Goal: Information Seeking & Learning: Learn about a topic

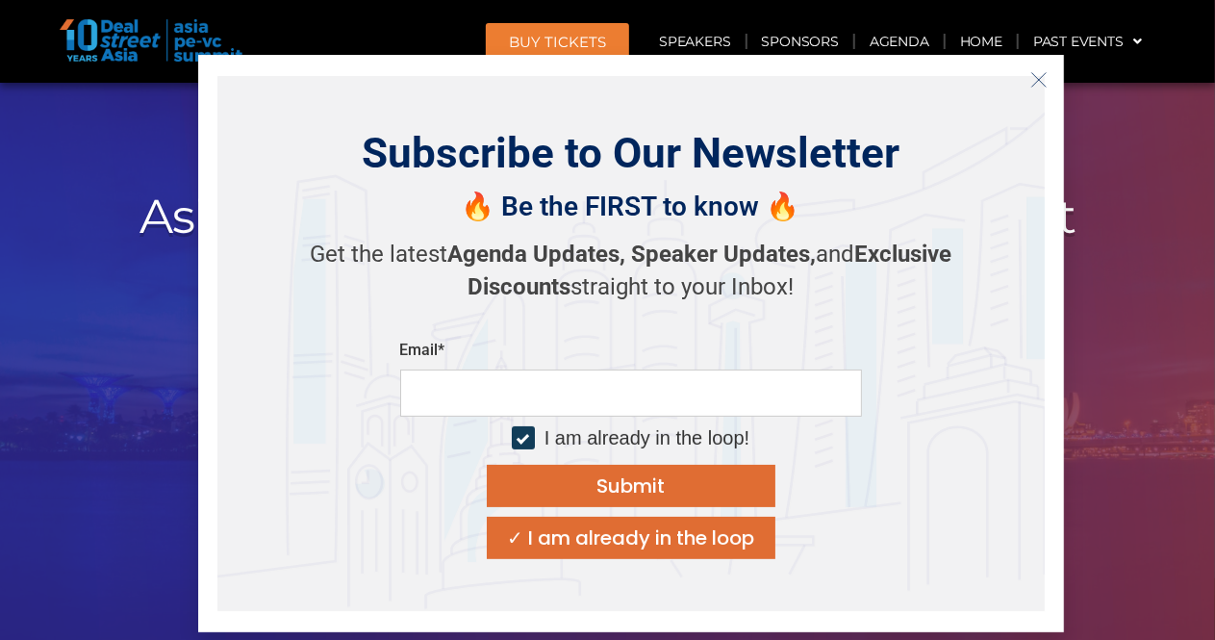
scroll to position [239, 0]
click at [1039, 81] on icon "Close" at bounding box center [1038, 79] width 17 height 17
click at [1033, 71] on icon "Close" at bounding box center [1038, 79] width 17 height 17
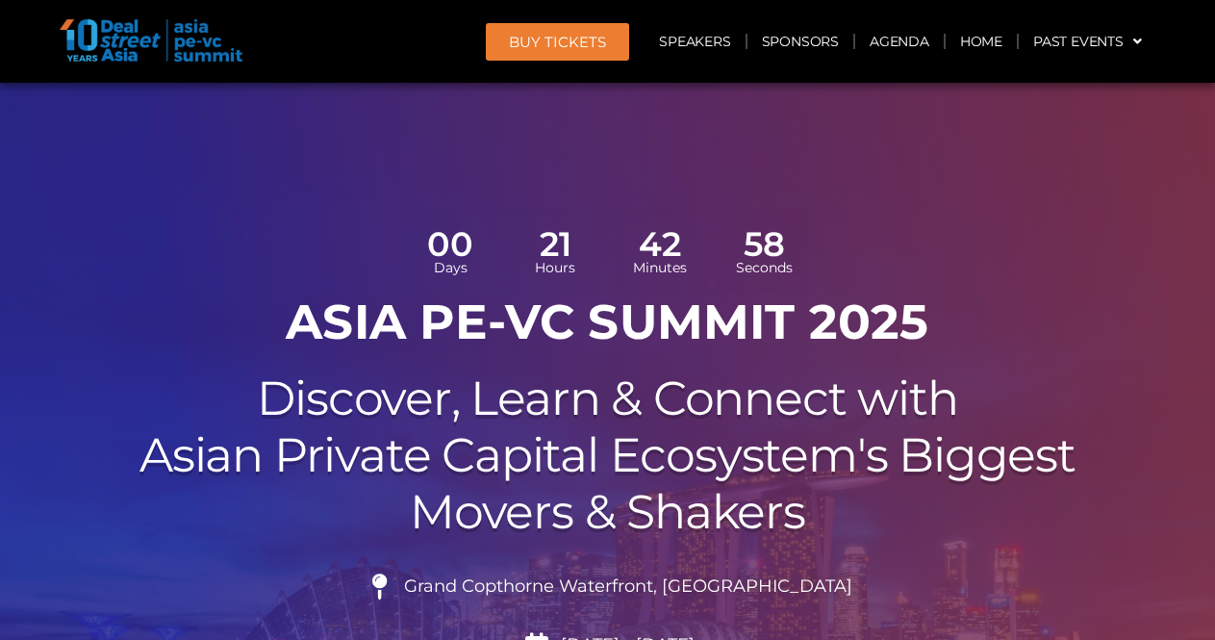
scroll to position [581, 0]
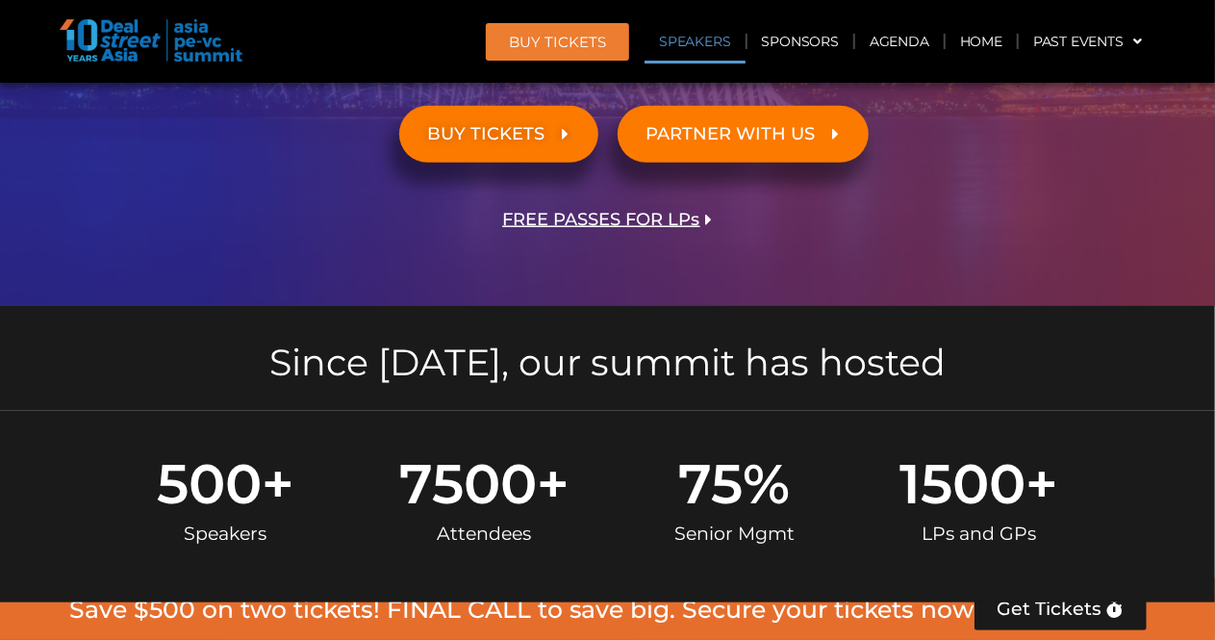
click at [695, 51] on link "Speakers" at bounding box center [695, 41] width 100 height 44
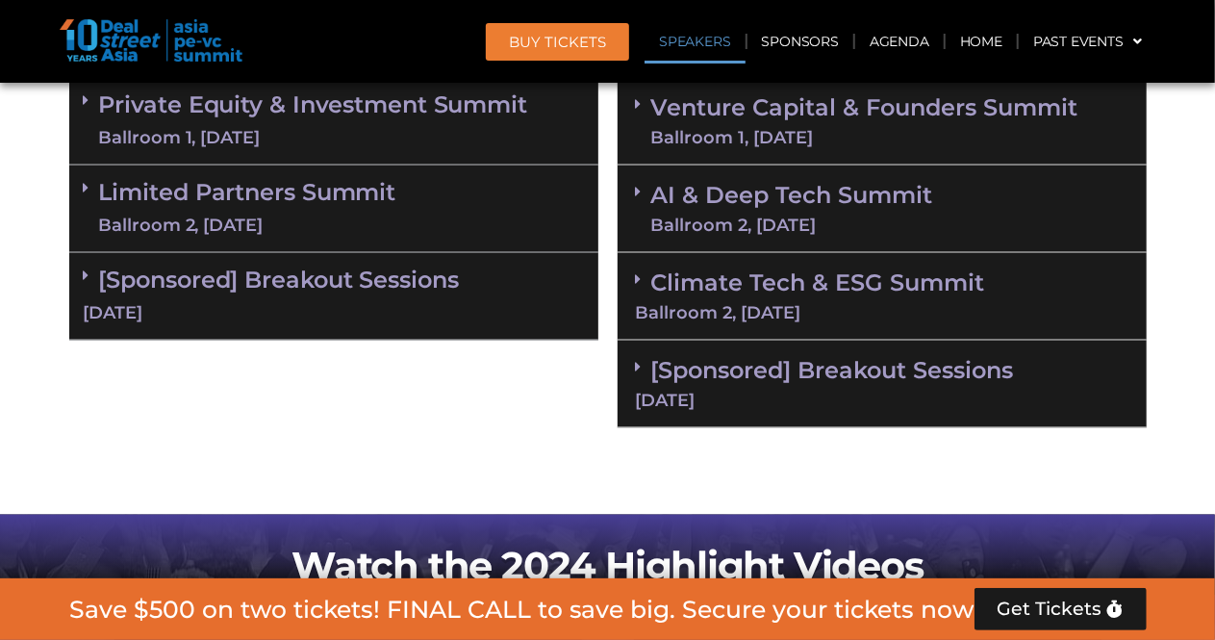
scroll to position [2194, 0]
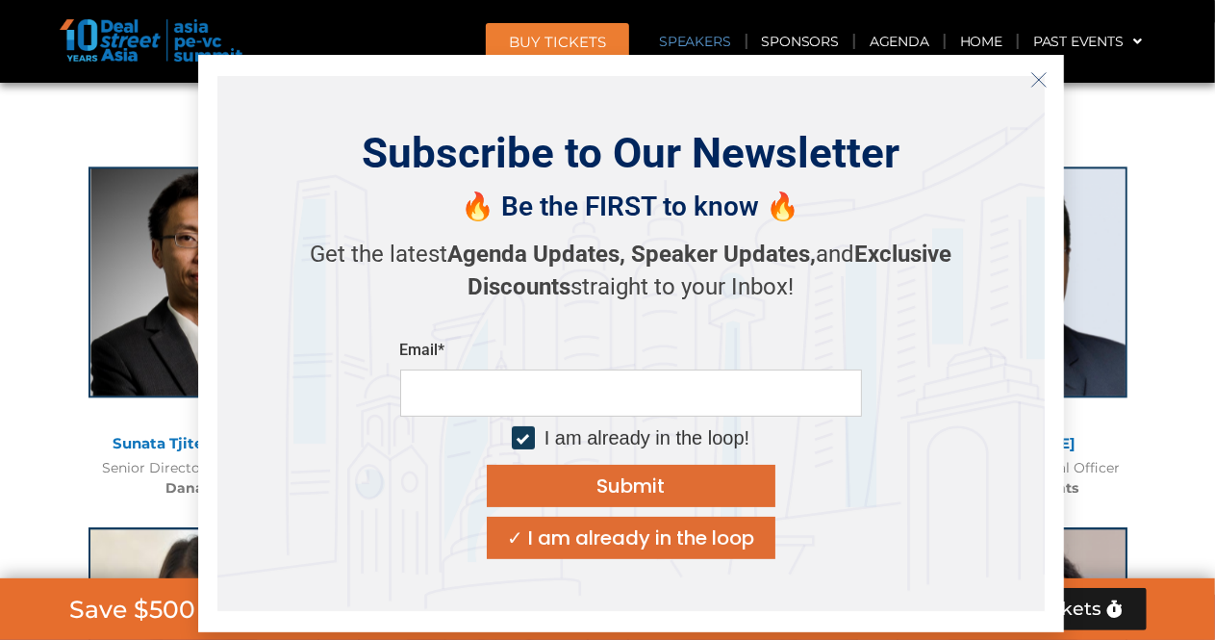
click at [1037, 87] on icon "Close" at bounding box center [1038, 79] width 17 height 17
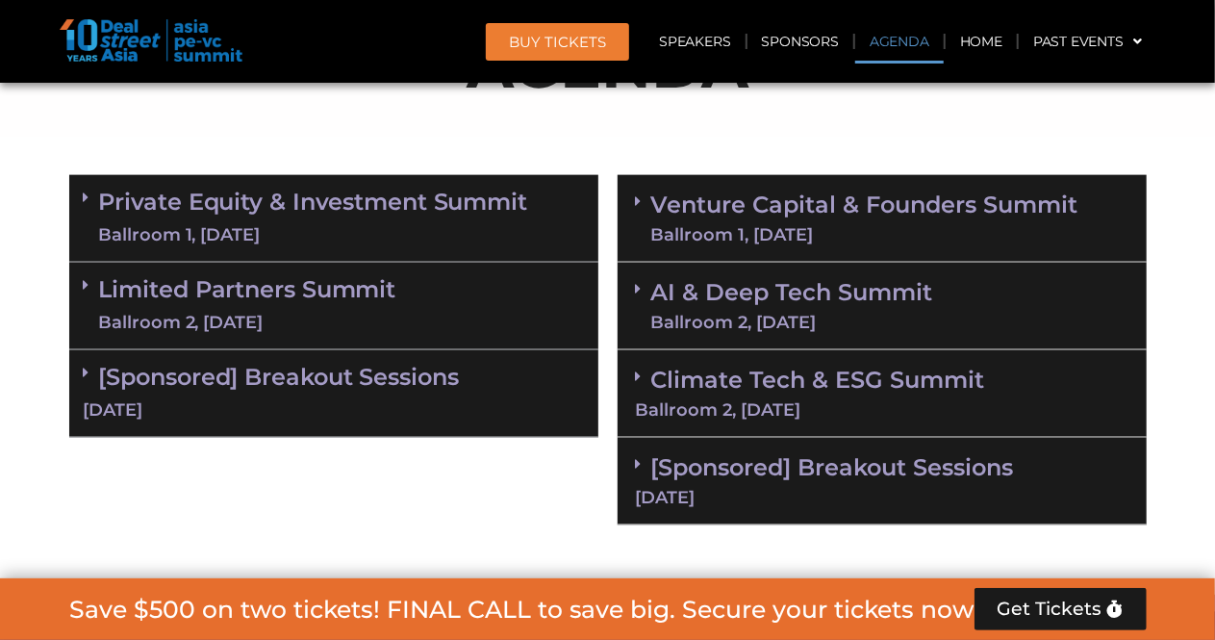
scroll to position [1202, 0]
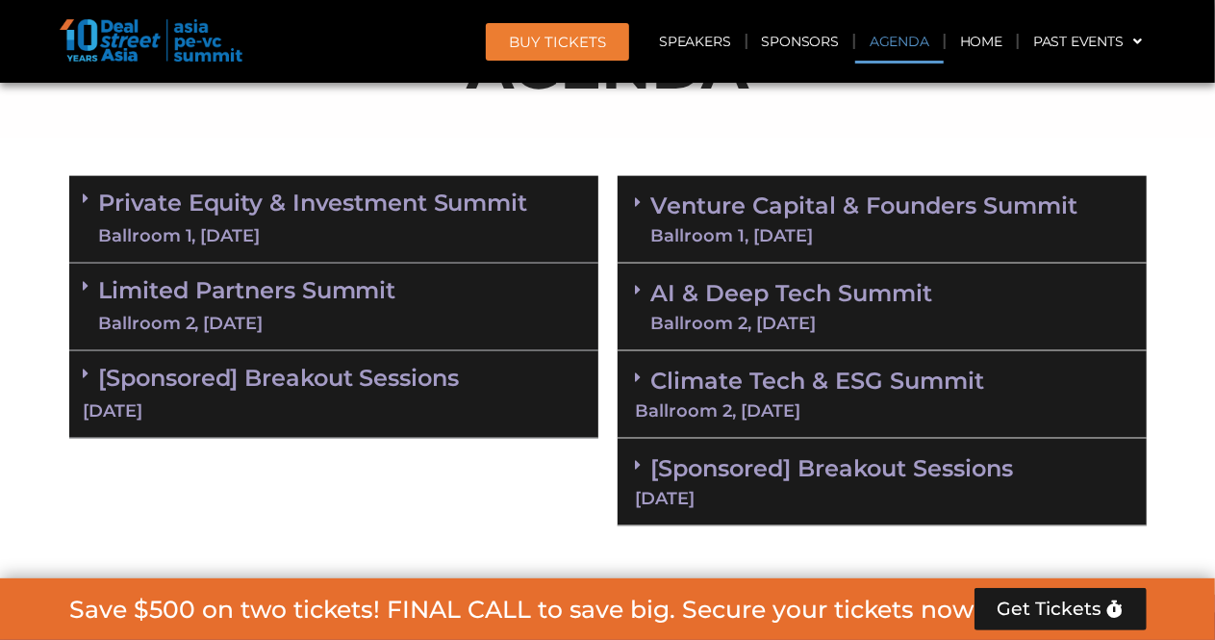
click at [465, 395] on div "[Sponsored] Breakout Sessions 10 Sept" at bounding box center [333, 395] width 529 height 88
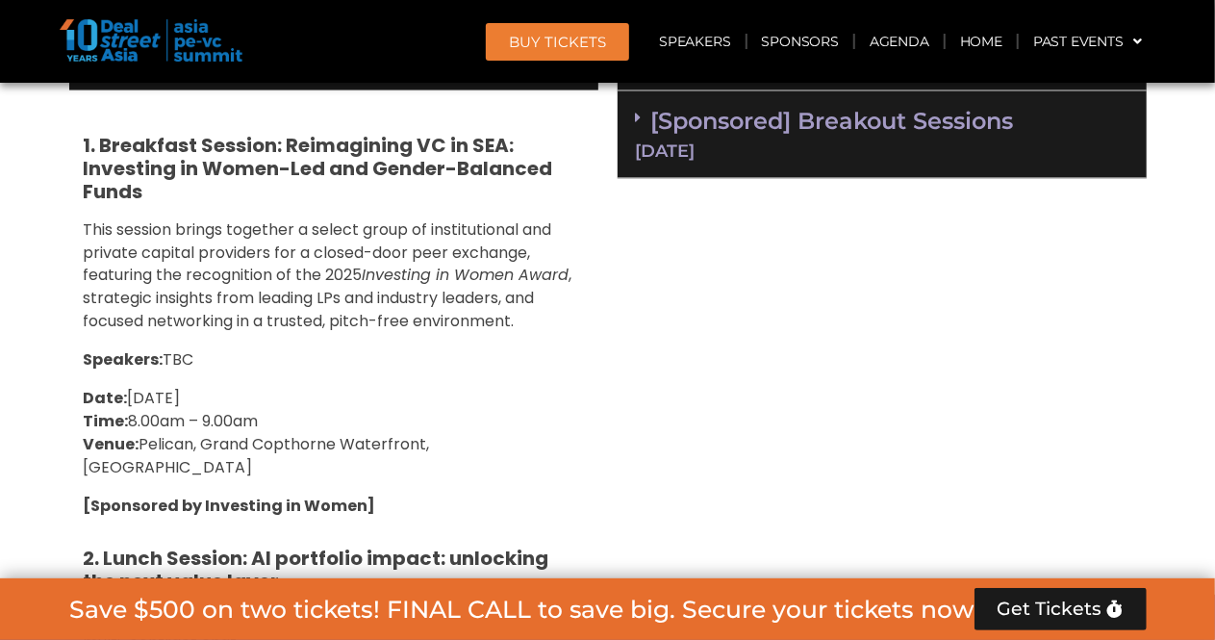
scroll to position [1550, 0]
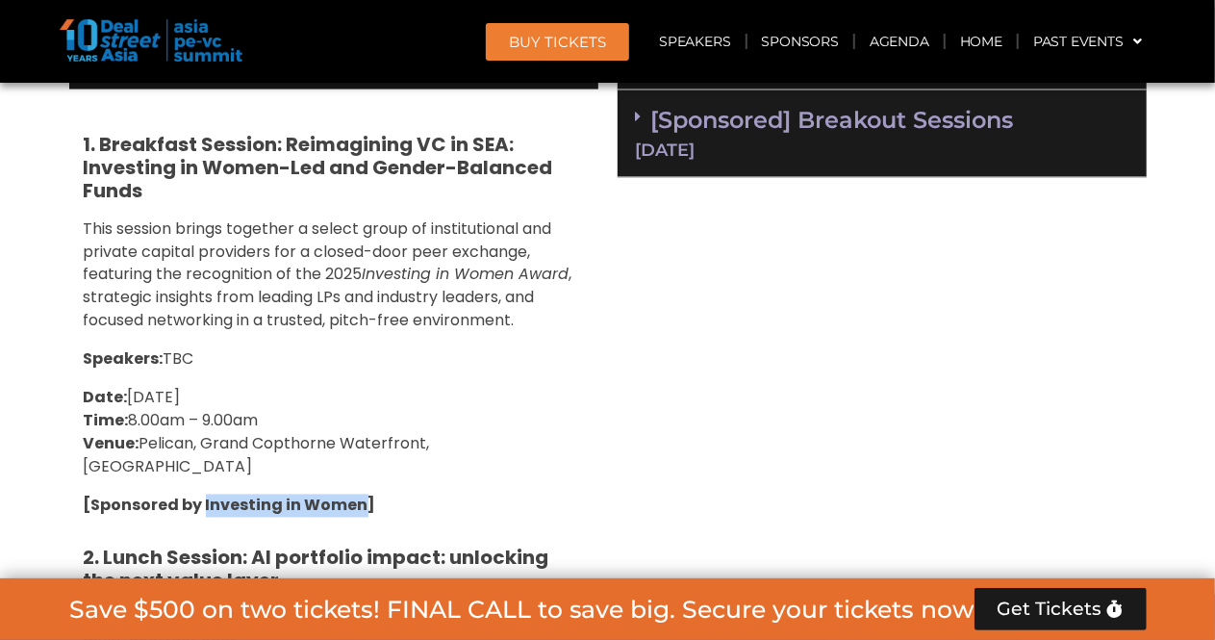
drag, startPoint x: 363, startPoint y: 481, endPoint x: 200, endPoint y: 475, distance: 162.7
click at [200, 495] on strong "[Sponsored by Investing in Women]" at bounding box center [230, 506] width 292 height 22
copy strong "Investing in Women"
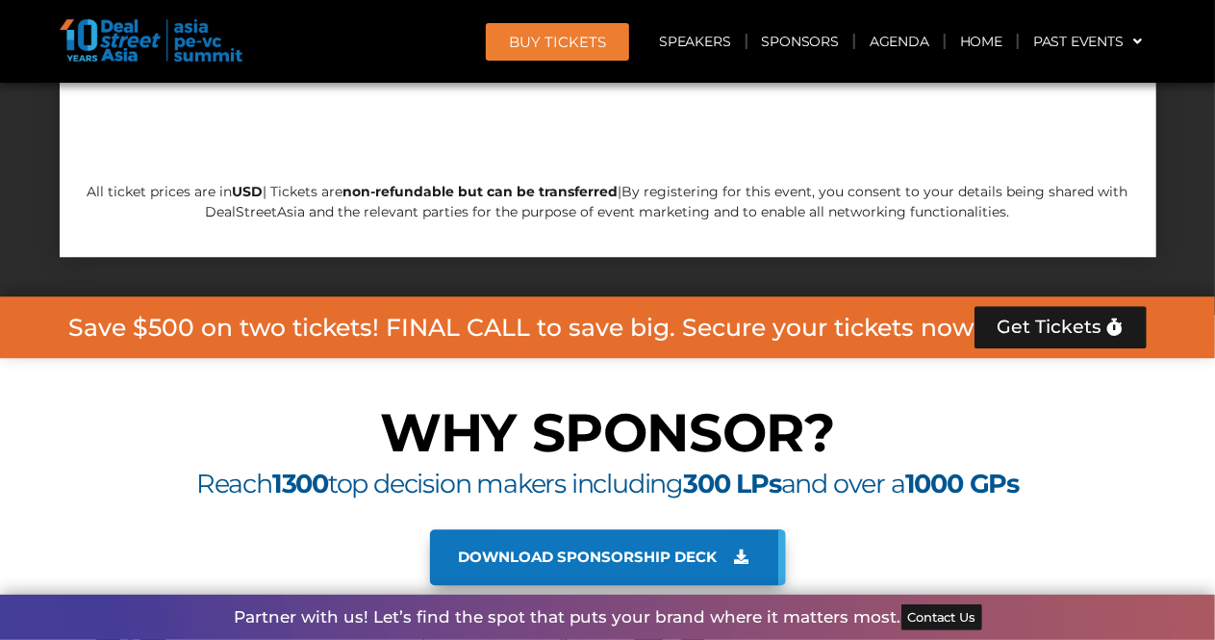
scroll to position [21856, 0]
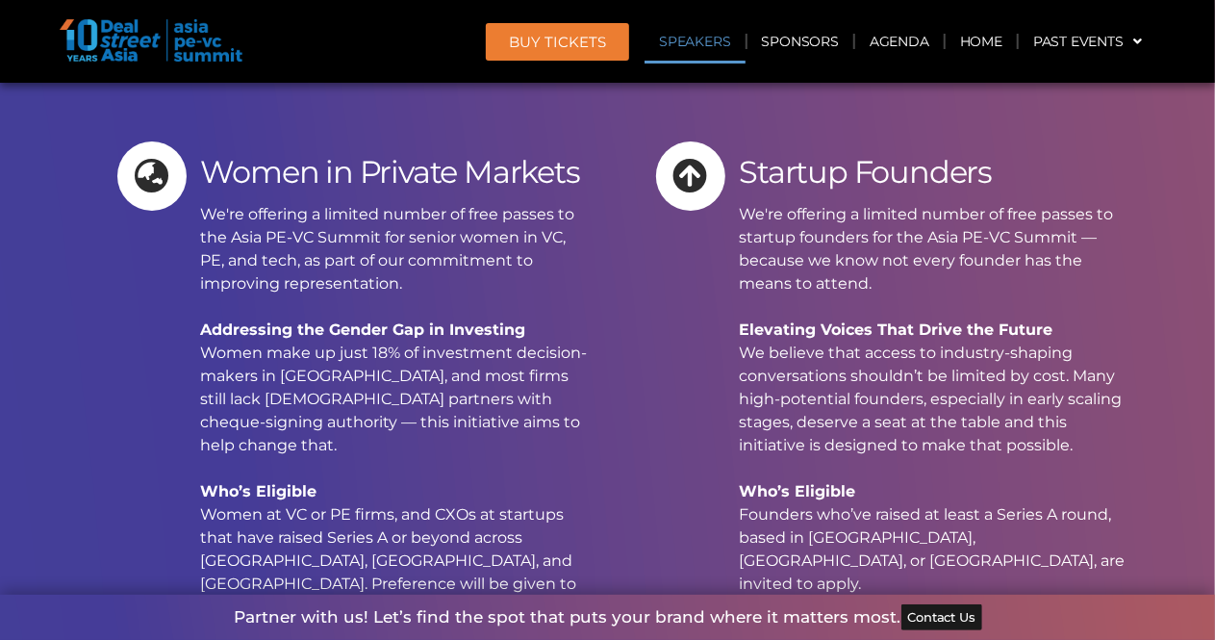
click at [702, 47] on link "Speakers" at bounding box center [695, 41] width 100 height 44
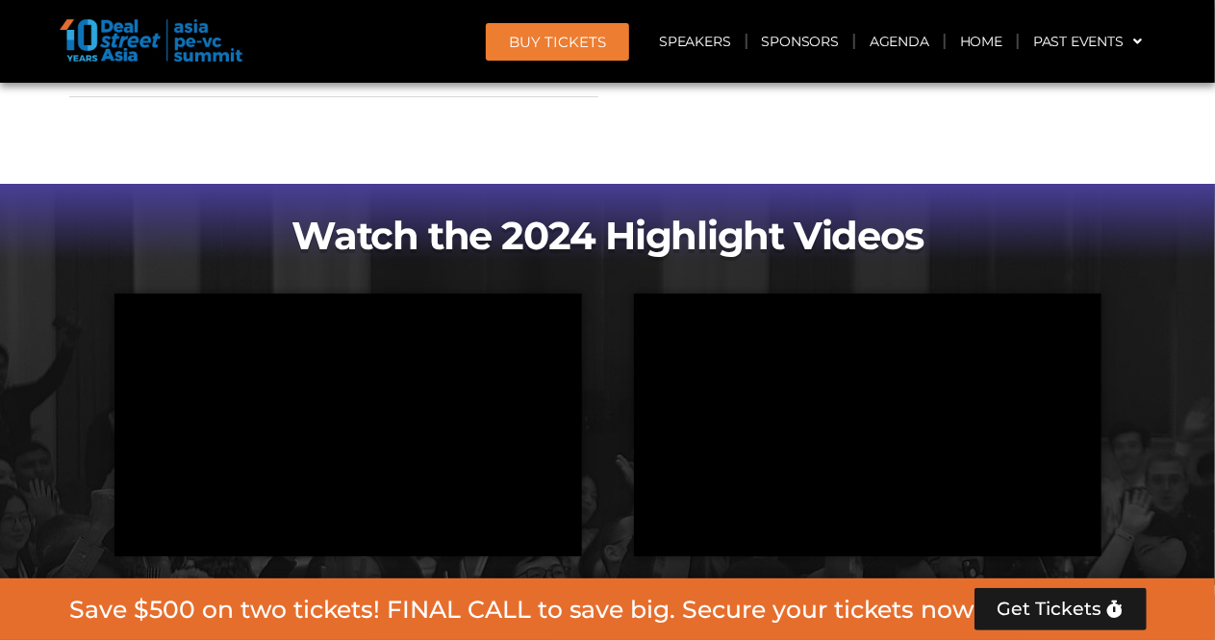
scroll to position [3325, 0]
